Goal: Information Seeking & Learning: Learn about a topic

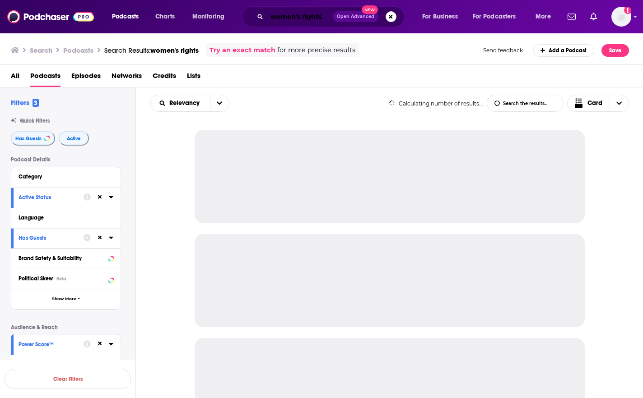
click at [282, 18] on input "women's rights" at bounding box center [300, 16] width 66 height 14
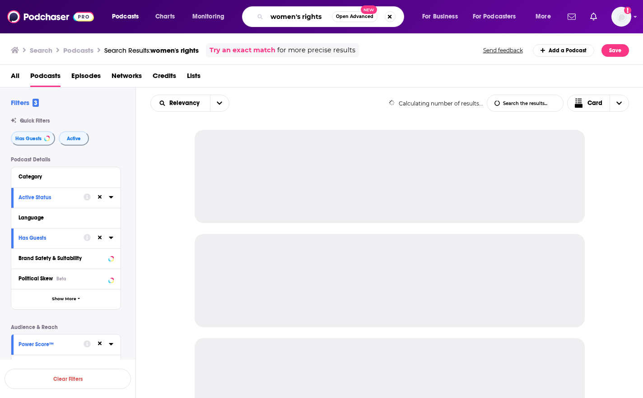
click at [282, 18] on input "women's rights" at bounding box center [299, 16] width 65 height 14
paste input "[PERSON_NAME]"
type input "[PERSON_NAME]"
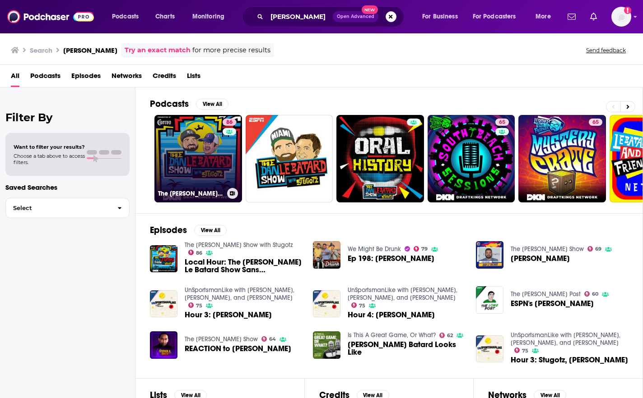
click at [186, 138] on link "86 The [PERSON_NAME] Le Batard Show with Stugotz" at bounding box center [198, 159] width 88 height 88
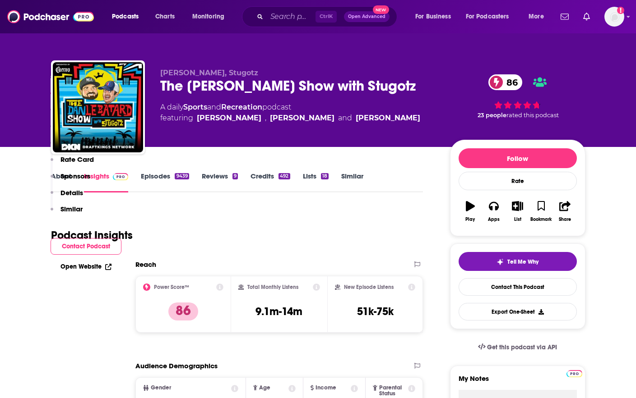
scroll to position [948, 0]
